Goal: Task Accomplishment & Management: Use online tool/utility

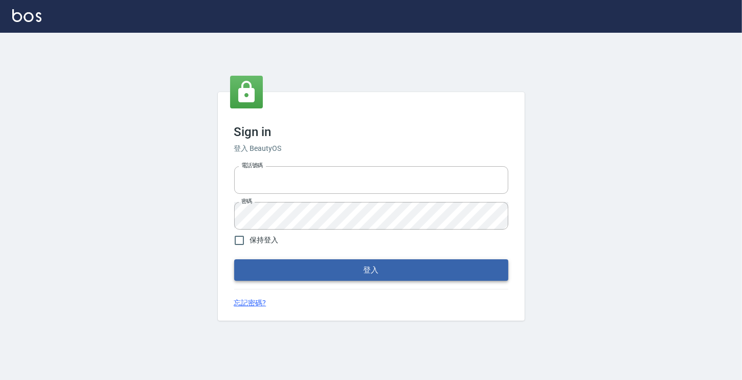
type input "6430581"
click at [320, 265] on button "登入" at bounding box center [371, 269] width 274 height 21
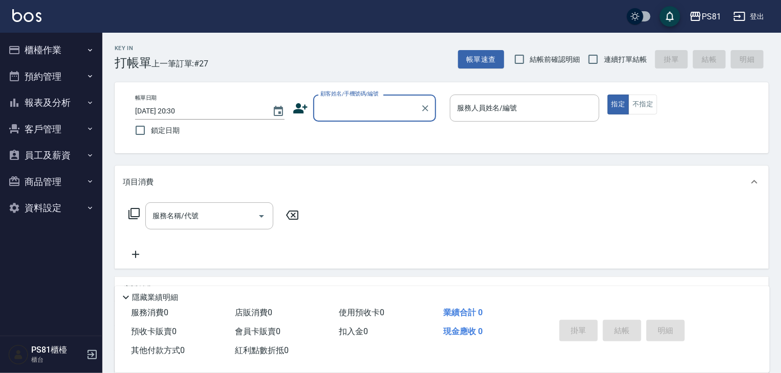
click at [54, 48] on button "櫃檯作業" at bounding box center [51, 50] width 94 height 27
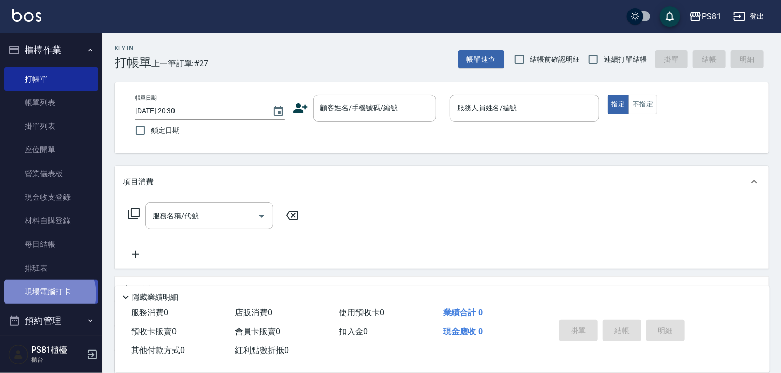
click at [47, 295] on link "現場電腦打卡" at bounding box center [51, 292] width 94 height 24
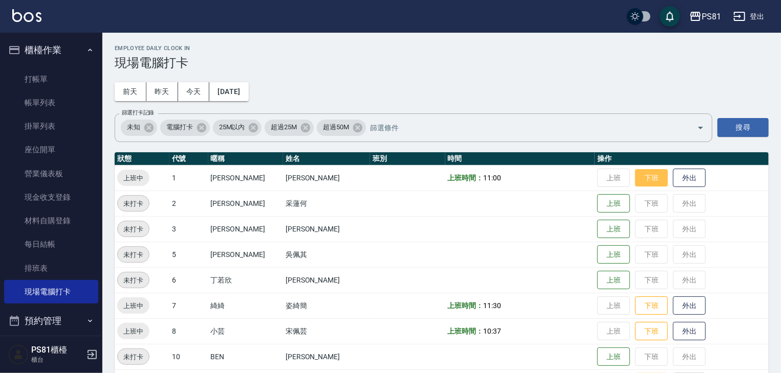
click at [643, 179] on button "下班" at bounding box center [651, 178] width 33 height 18
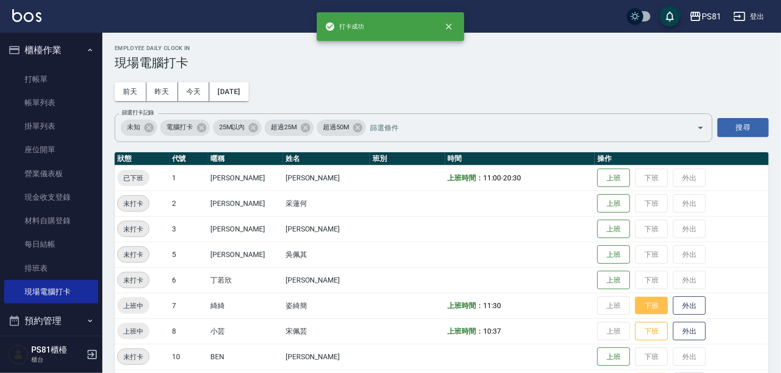
click at [635, 304] on button "下班" at bounding box center [651, 306] width 33 height 18
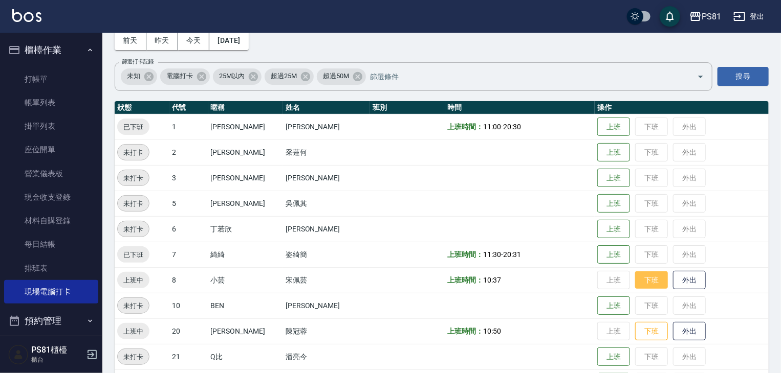
click at [644, 277] on button "下班" at bounding box center [651, 281] width 33 height 18
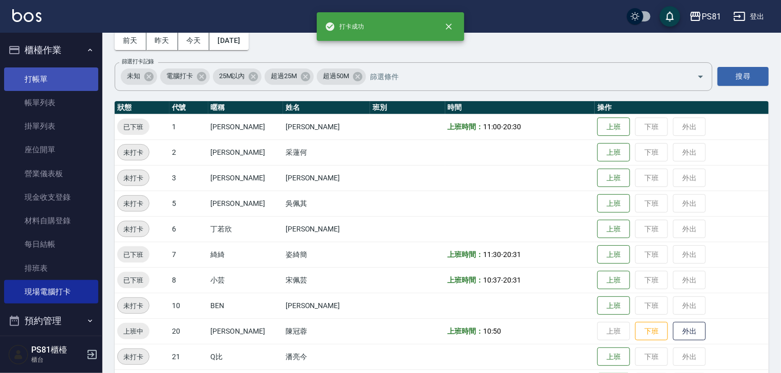
click at [26, 76] on link "打帳單" at bounding box center [51, 80] width 94 height 24
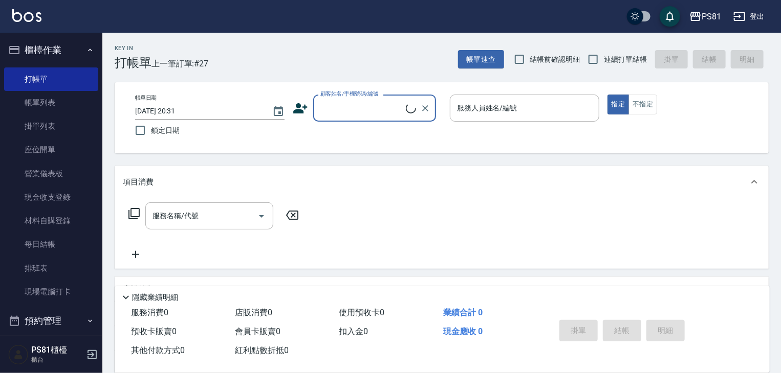
click at [374, 113] on input "顧客姓名/手機號碼/編號" at bounding box center [362, 108] width 88 height 18
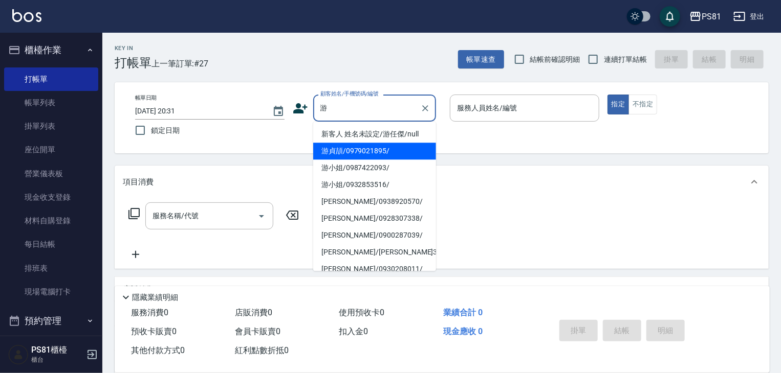
click at [383, 149] on li "游貞頡/0979021895/" at bounding box center [374, 151] width 123 height 17
type input "游貞頡/0979021895/"
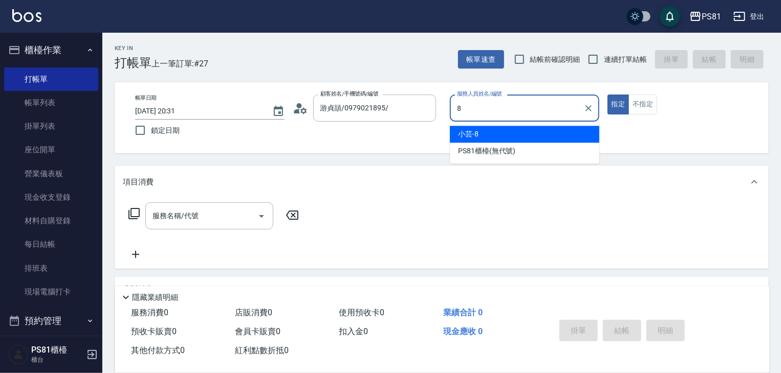
type input "小芸-8"
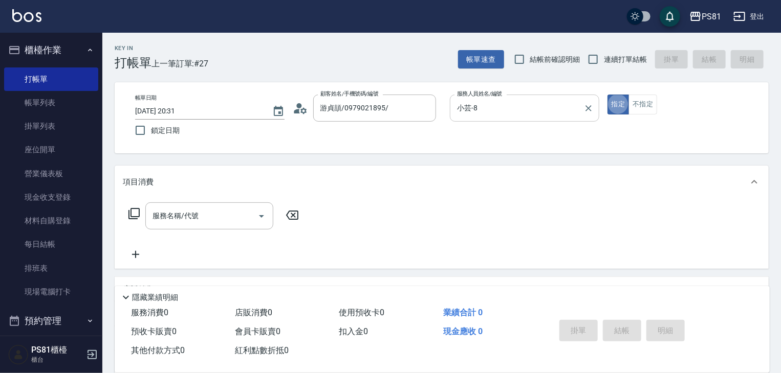
type button "true"
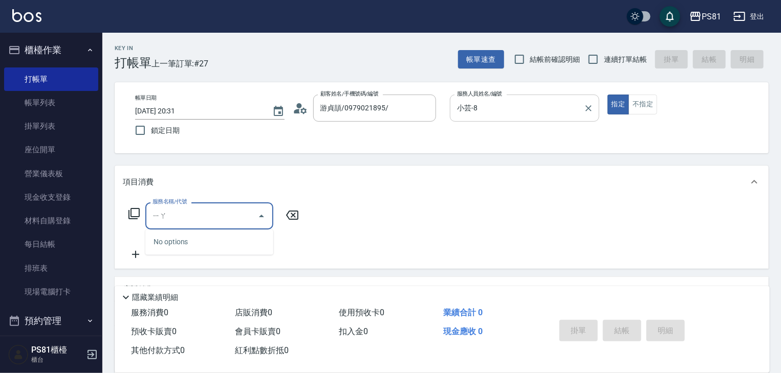
type input "壓"
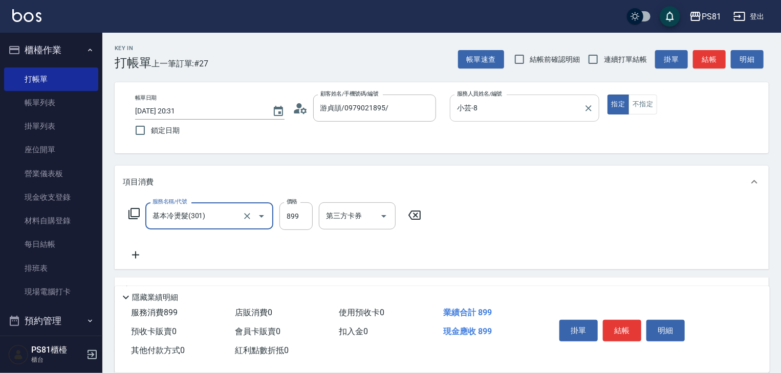
type input "基本冷燙髮(301)"
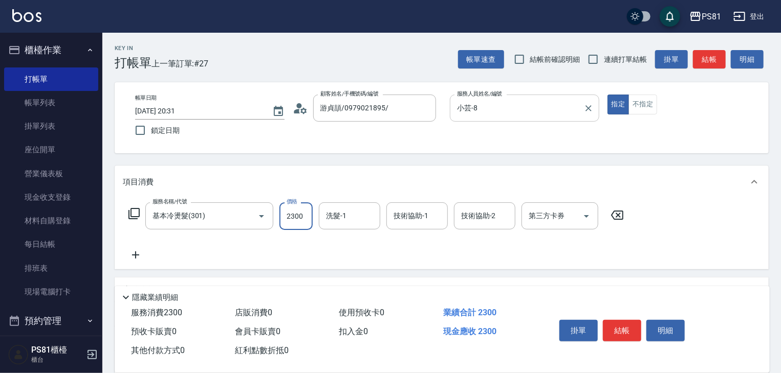
type input "2300"
type input "[PERSON_NAME]-20"
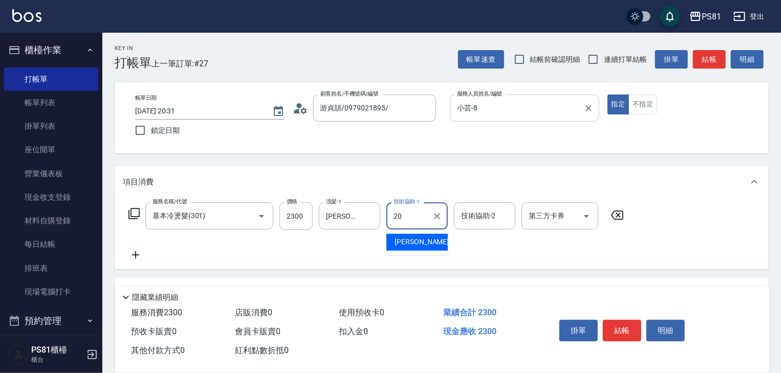
type input "[PERSON_NAME]-20"
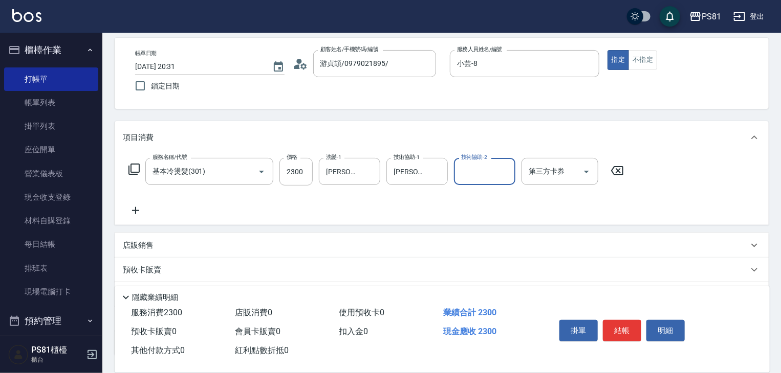
scroll to position [125, 0]
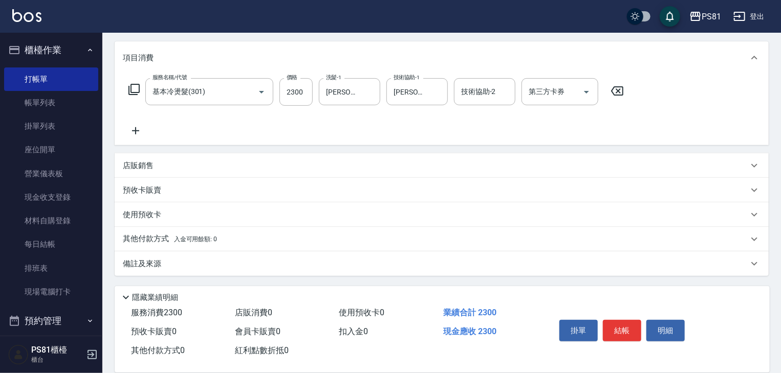
click at [151, 238] on p "其他付款方式 入金可用餘額: 0" at bounding box center [170, 239] width 94 height 11
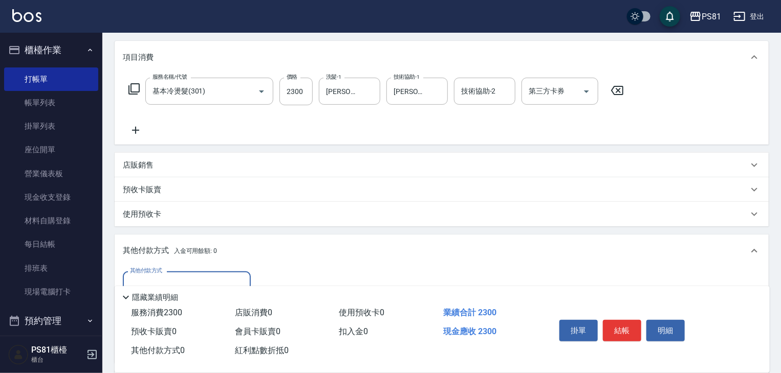
scroll to position [0, 0]
click at [160, 270] on label "其他付款方式" at bounding box center [146, 271] width 32 height 8
click at [160, 276] on input "其他付款方式" at bounding box center [186, 285] width 119 height 18
click at [161, 277] on input "其他付款方式" at bounding box center [186, 285] width 119 height 18
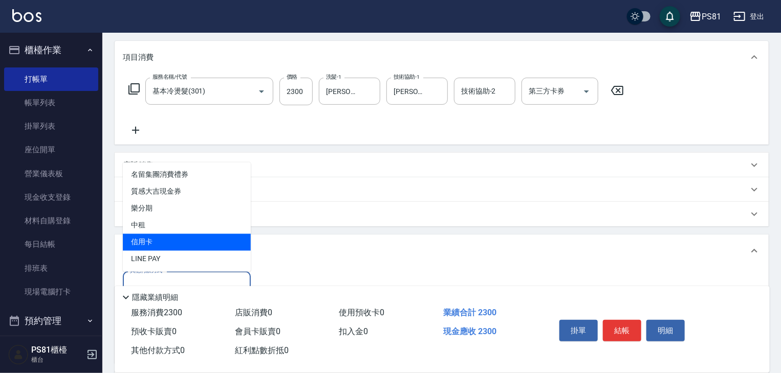
click at [164, 238] on span "信用卡" at bounding box center [187, 242] width 128 height 17
type input "信用卡"
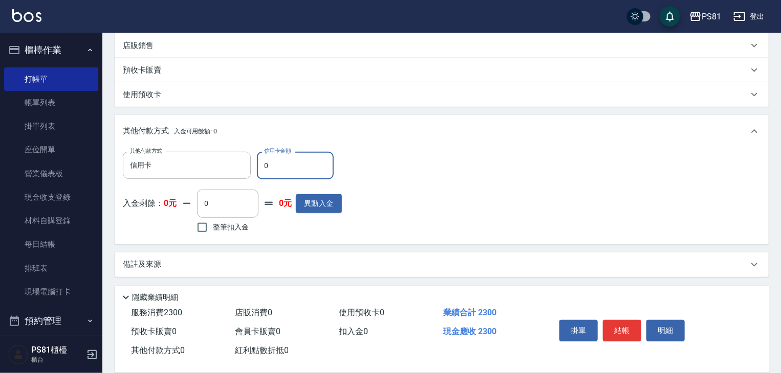
scroll to position [246, 0]
drag, startPoint x: 284, startPoint y: 170, endPoint x: 248, endPoint y: 176, distance: 36.8
click at [249, 176] on div "其他付款方式 信用卡 其他付款方式 信用卡金額 0 信用卡金額" at bounding box center [232, 165] width 219 height 28
type input "2300"
click at [621, 322] on button "結帳" at bounding box center [622, 330] width 38 height 21
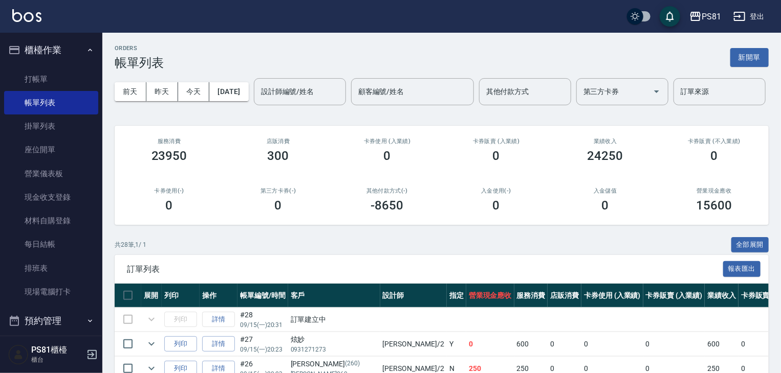
click at [258, 101] on input "設計師編號/姓名" at bounding box center [299, 92] width 83 height 18
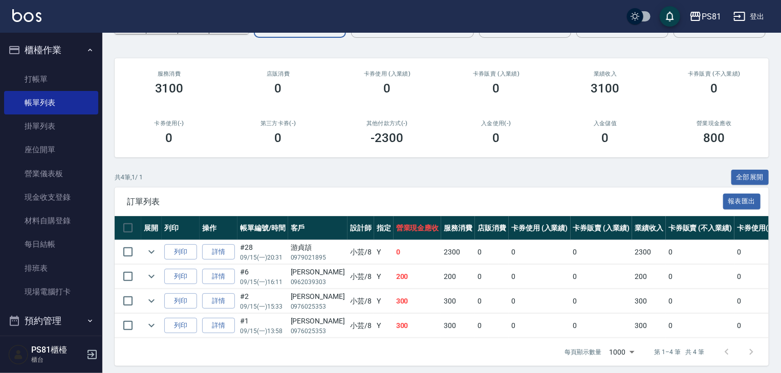
scroll to position [112, 0]
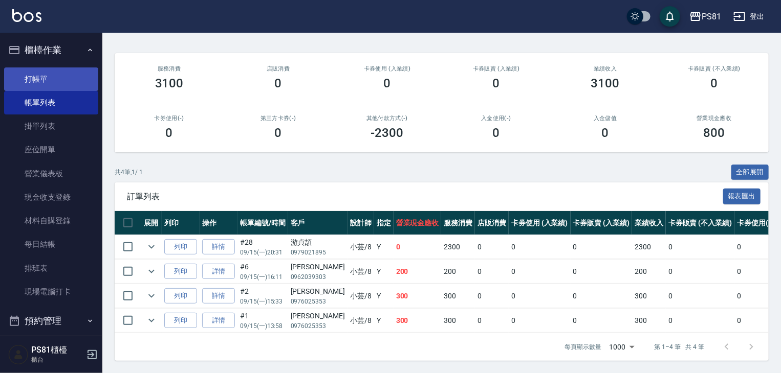
type input "小芸-8"
click at [29, 84] on link "打帳單" at bounding box center [51, 80] width 94 height 24
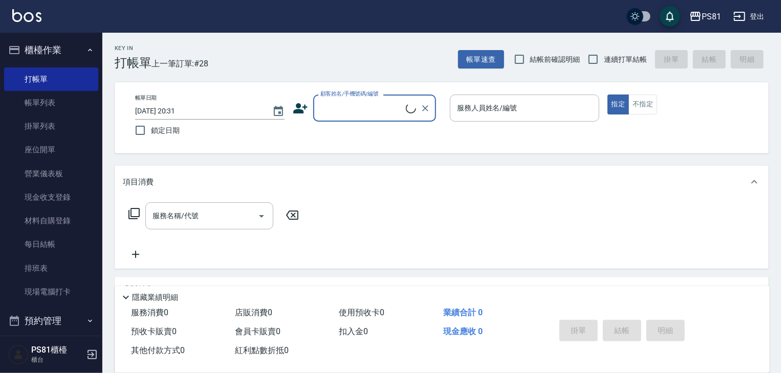
click at [156, 65] on span "上一筆訂單:#28" at bounding box center [179, 63] width 57 height 13
click at [344, 242] on div "服務名稱/代號 服務名稱/代號" at bounding box center [442, 233] width 654 height 71
click at [234, 148] on div "帳單日期 [DATE] 20:31 鎖定日期 顧客姓名/手機號碼/編號 顧客姓名/手機號碼/編號 服務人員姓名/編號 服務人員姓名/編號 指定 不指定" at bounding box center [442, 117] width 654 height 71
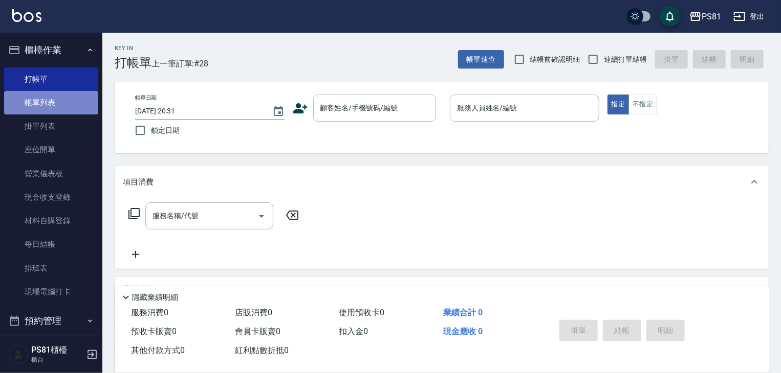
click at [54, 107] on link "帳單列表" at bounding box center [51, 103] width 94 height 24
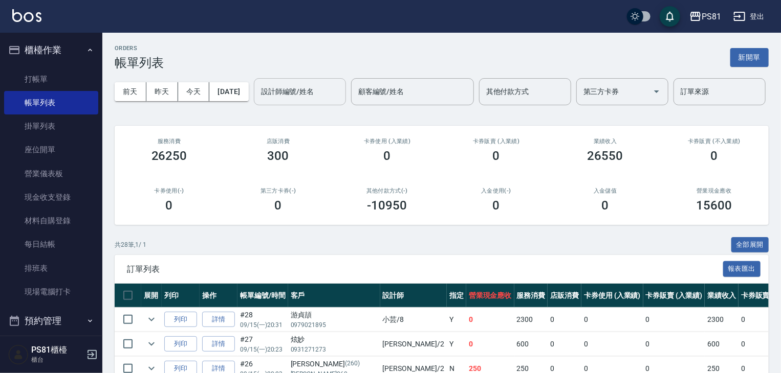
click at [258, 101] on input "設計師編號/姓名" at bounding box center [299, 92] width 83 height 18
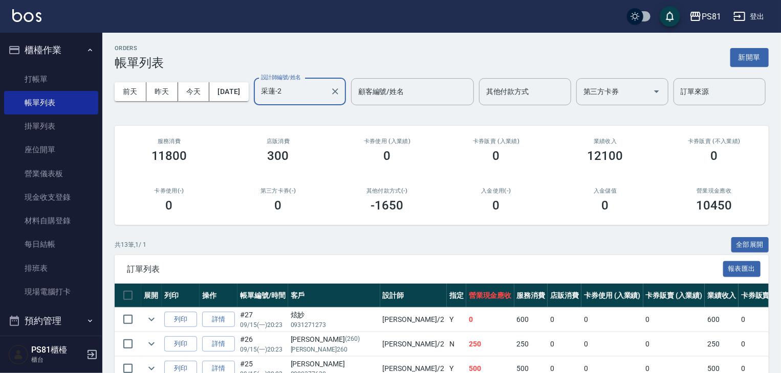
type input "采蓮-2"
click at [250, 194] on h2 "第三方卡券(-)" at bounding box center [278, 191] width 84 height 7
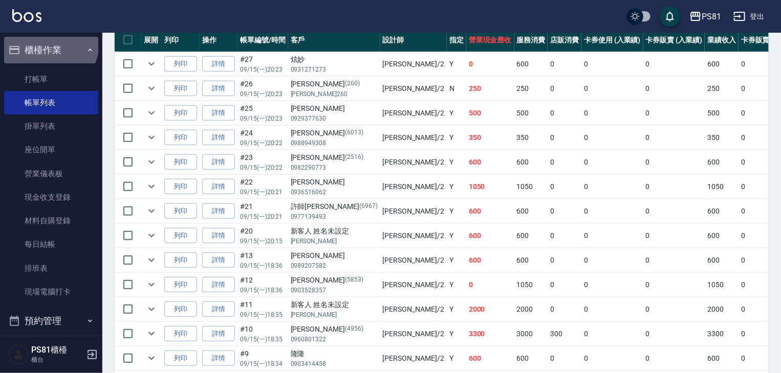
click at [49, 43] on button "櫃檯作業" at bounding box center [51, 50] width 94 height 27
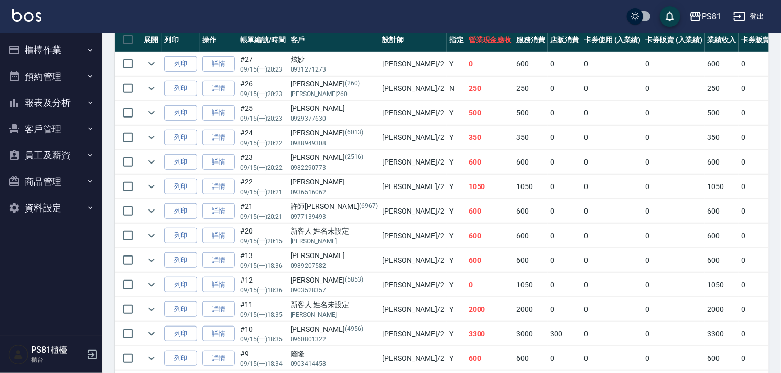
click at [46, 96] on button "報表及分析" at bounding box center [51, 103] width 94 height 27
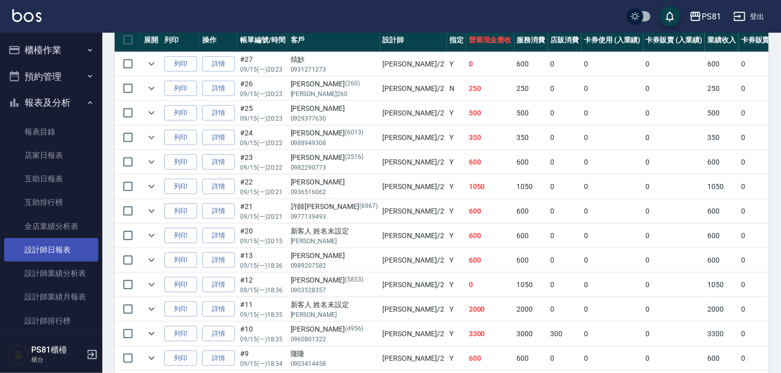
click at [57, 251] on link "設計師日報表" at bounding box center [51, 250] width 94 height 24
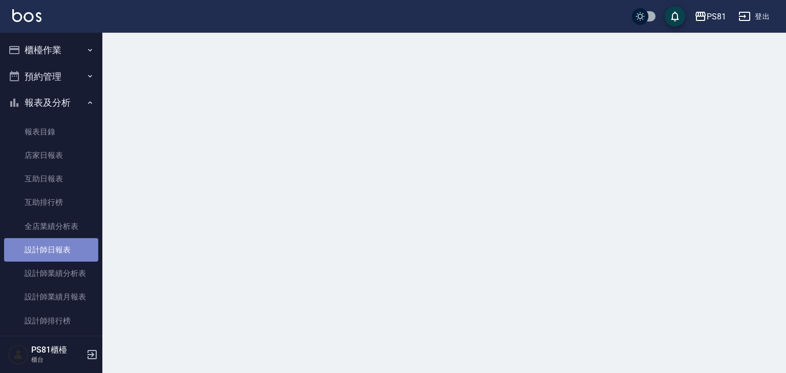
click at [57, 251] on link "設計師日報表" at bounding box center [51, 250] width 94 height 24
